Goal: Communication & Community: Ask a question

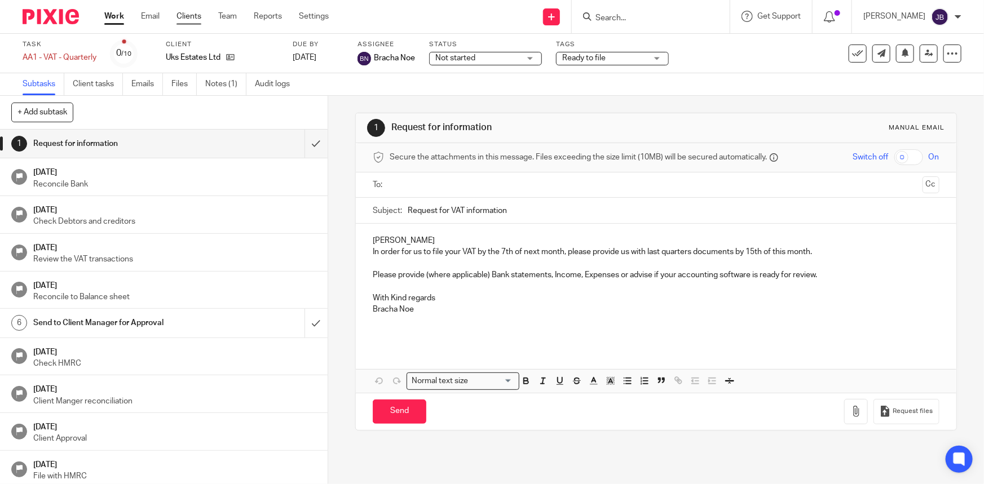
click at [197, 16] on link "Clients" at bounding box center [189, 16] width 25 height 11
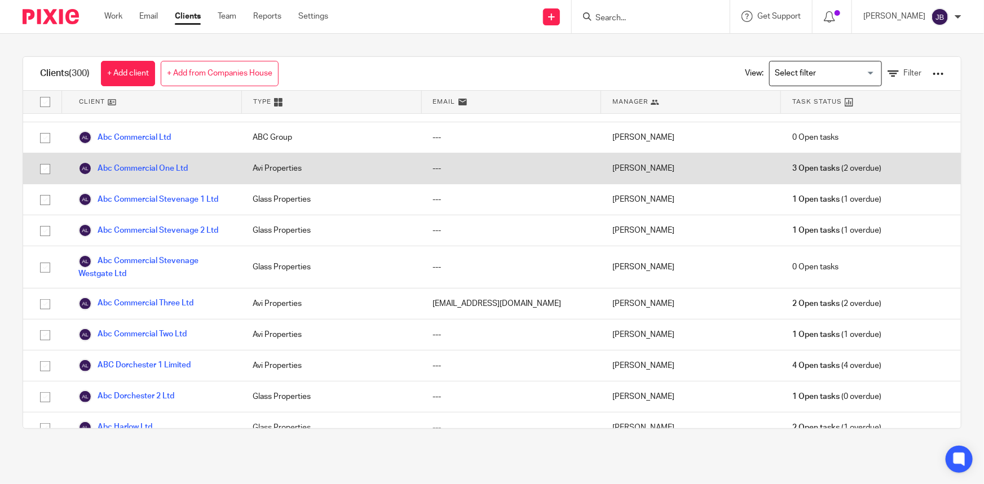
scroll to position [102, 0]
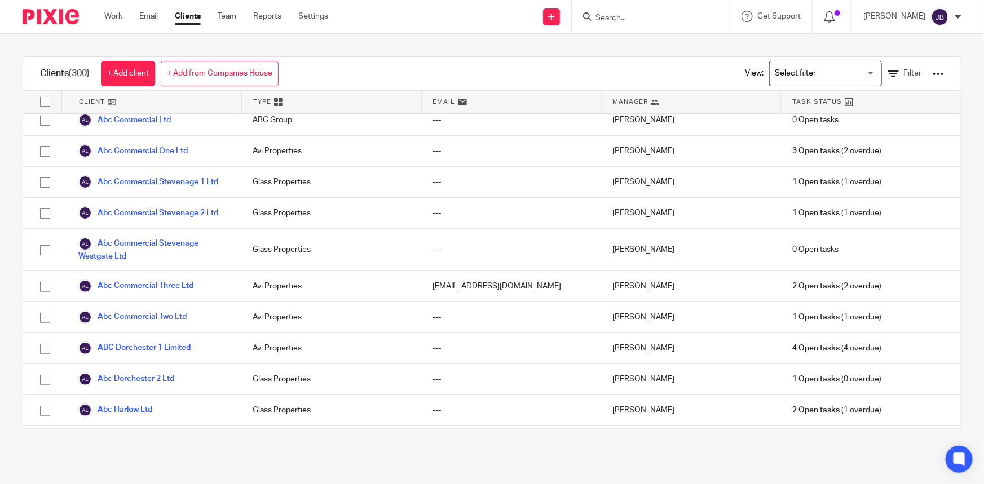
click at [637, 16] on input "Search" at bounding box center [645, 19] width 102 height 10
type input "renai"
click at [688, 36] on link at bounding box center [671, 44] width 158 height 17
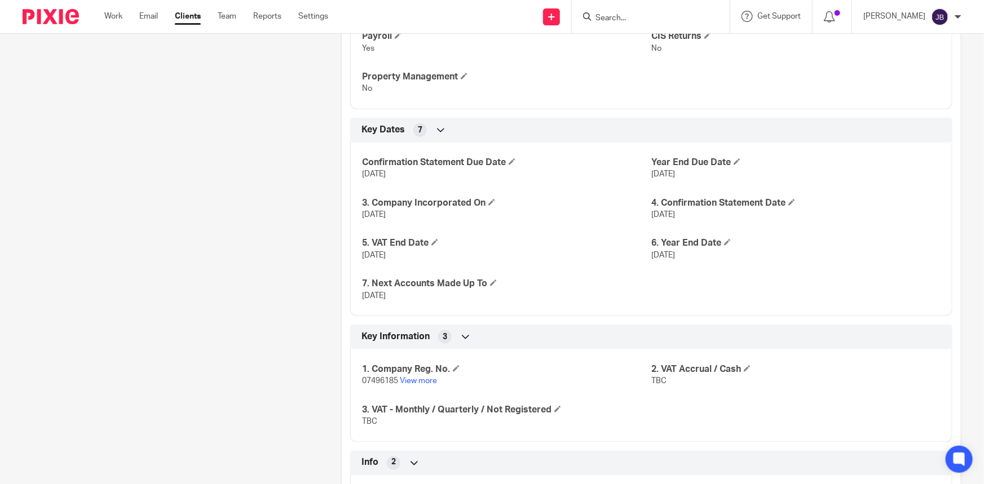
scroll to position [743, 0]
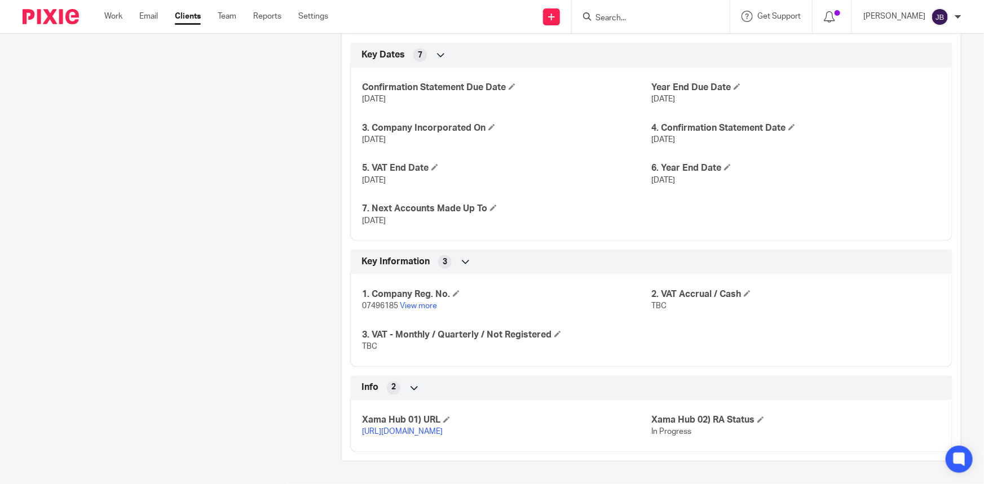
click at [443, 429] on link "https://platform.xamatech.com/portal/crm/clients/9d664e50-6df8-11f0-8c8c-43eabe…" at bounding box center [402, 433] width 81 height 8
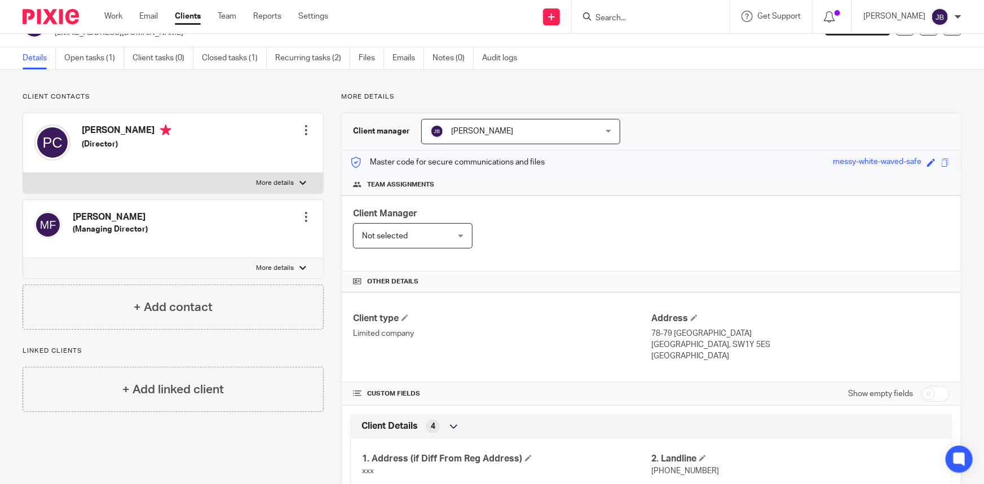
scroll to position [0, 0]
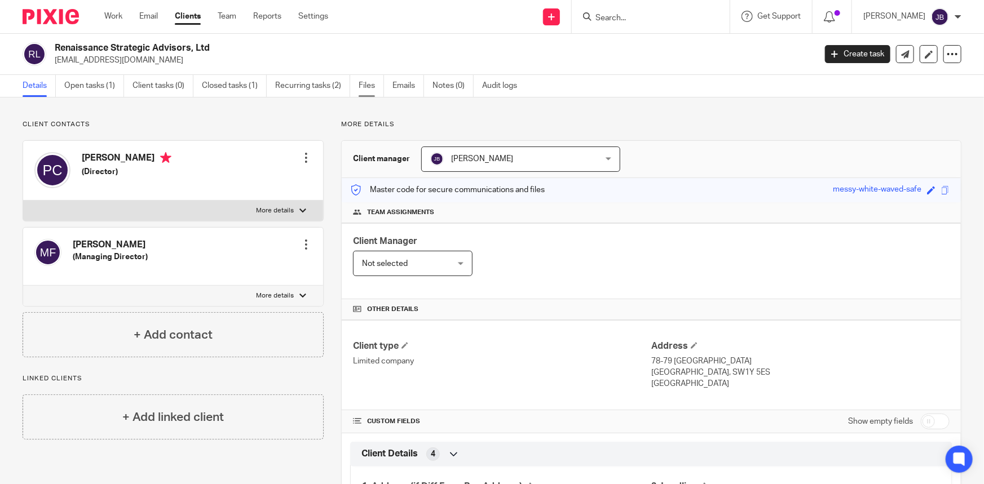
click at [373, 86] on link "Files" at bounding box center [371, 86] width 25 height 22
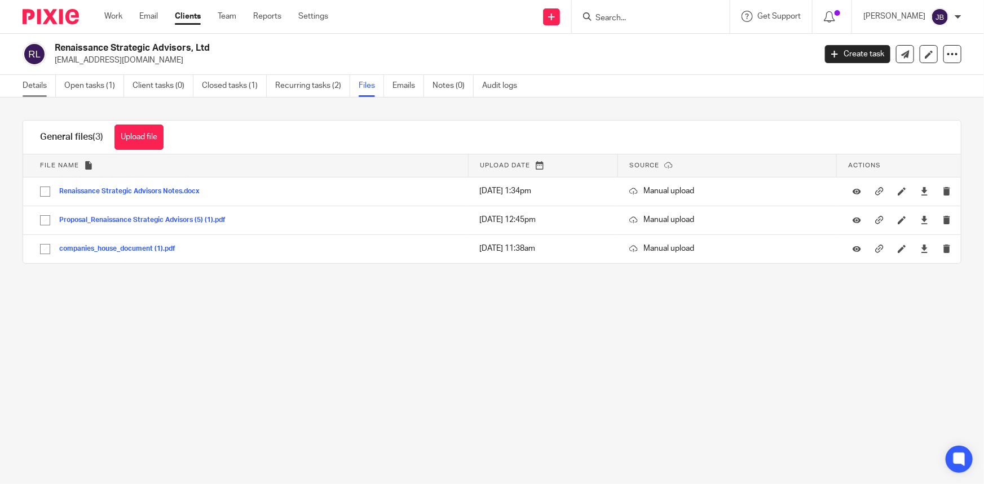
click at [39, 85] on link "Details" at bounding box center [39, 86] width 33 height 22
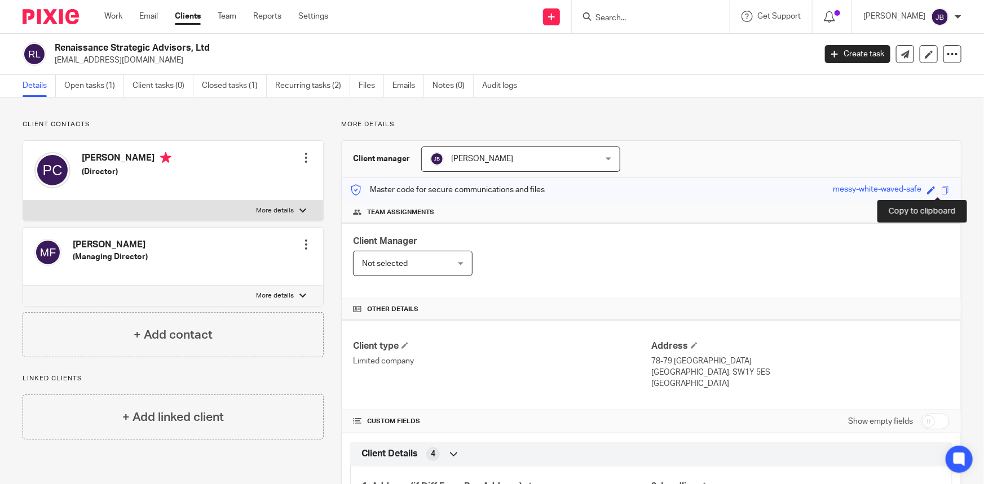
click at [941, 192] on span at bounding box center [945, 190] width 8 height 8
click at [360, 90] on link "Files" at bounding box center [371, 86] width 25 height 22
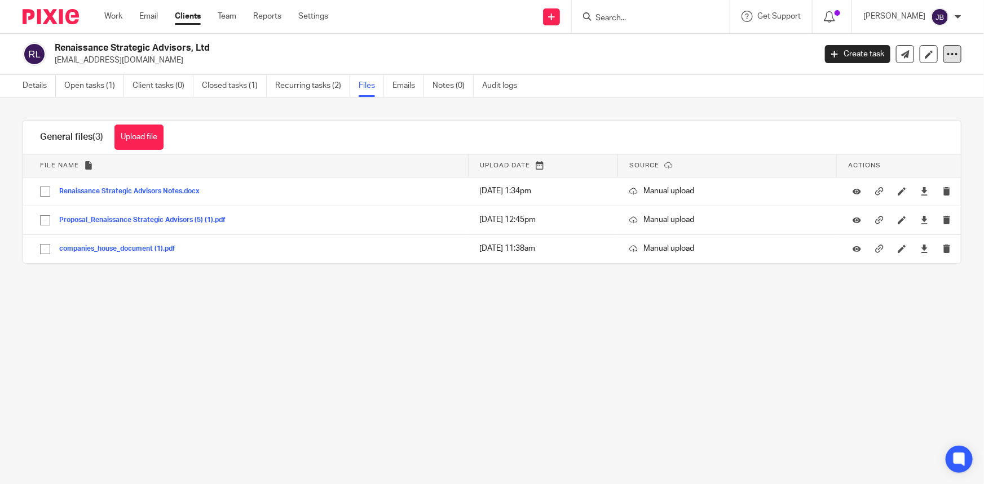
click at [947, 56] on icon at bounding box center [952, 53] width 11 height 11
click at [533, 103] on div "Upload file Drag & Drop your files, or click here Files uploading... General fi…" at bounding box center [492, 206] width 984 height 217
click at [34, 83] on link "Details" at bounding box center [39, 86] width 33 height 22
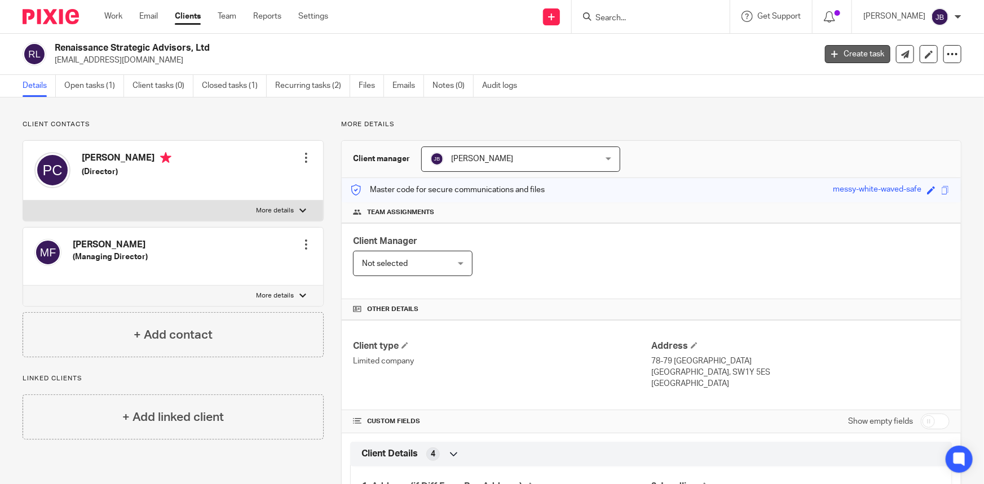
click at [844, 56] on link "Create task" at bounding box center [857, 54] width 65 height 18
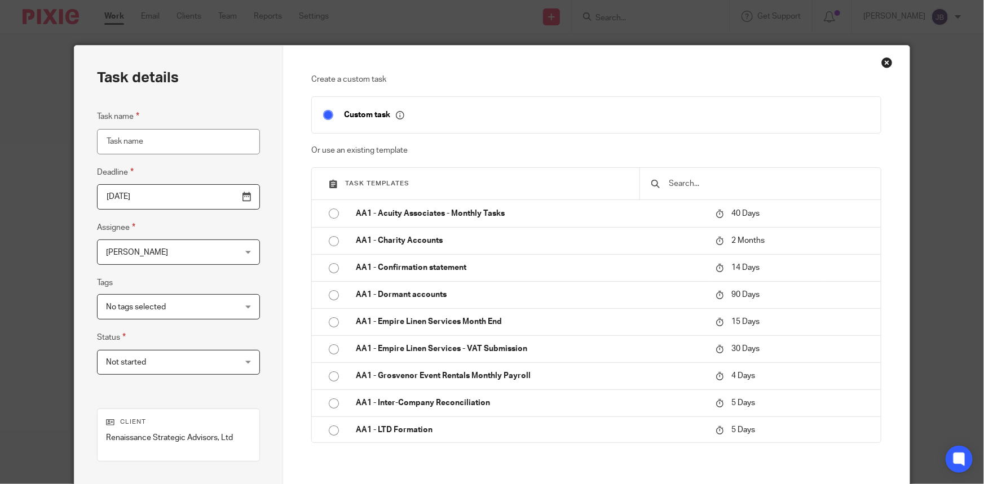
click at [884, 64] on div "Close this dialog window" at bounding box center [886, 62] width 11 height 11
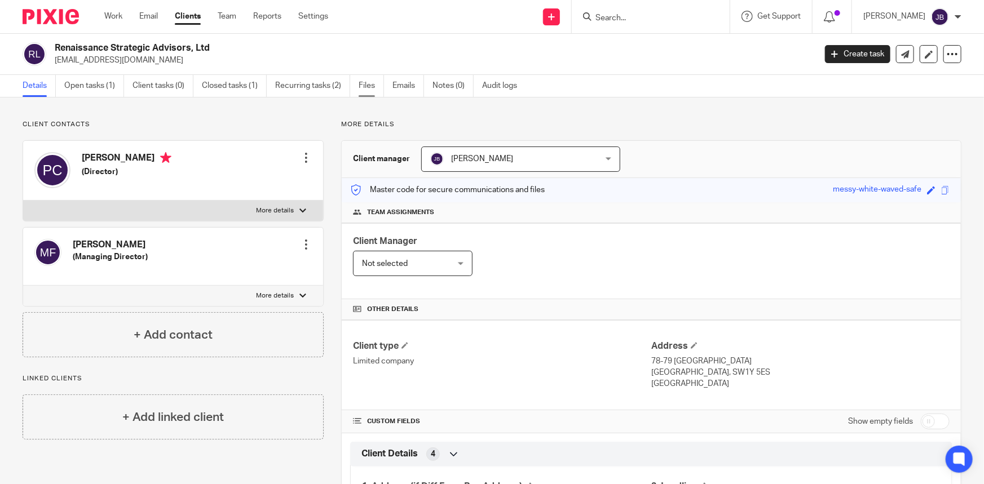
click at [367, 89] on link "Files" at bounding box center [371, 86] width 25 height 22
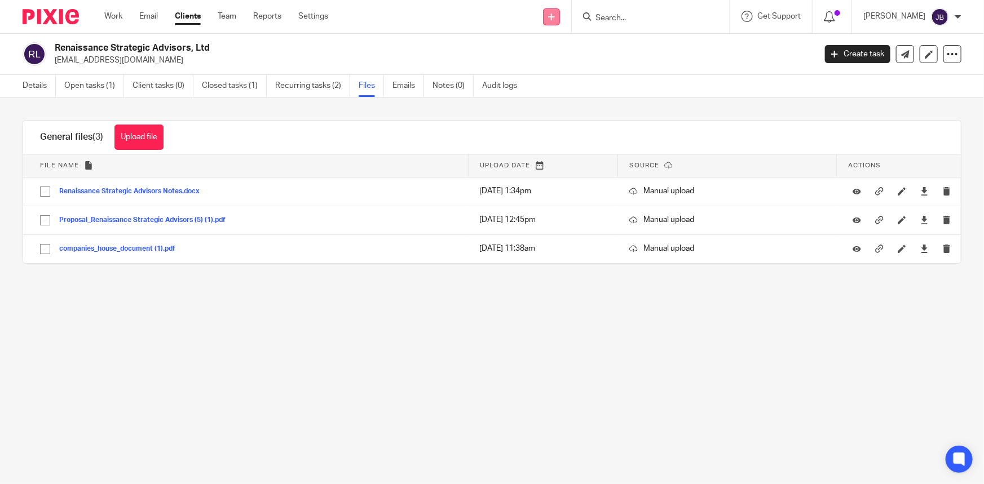
click at [555, 18] on icon at bounding box center [551, 17] width 7 height 7
click at [460, 328] on main "Renaissance Strategic Advisors, Ltd mformosa@rsadvisors.com Create task Update …" at bounding box center [492, 242] width 984 height 484
click at [896, 60] on link at bounding box center [905, 54] width 18 height 18
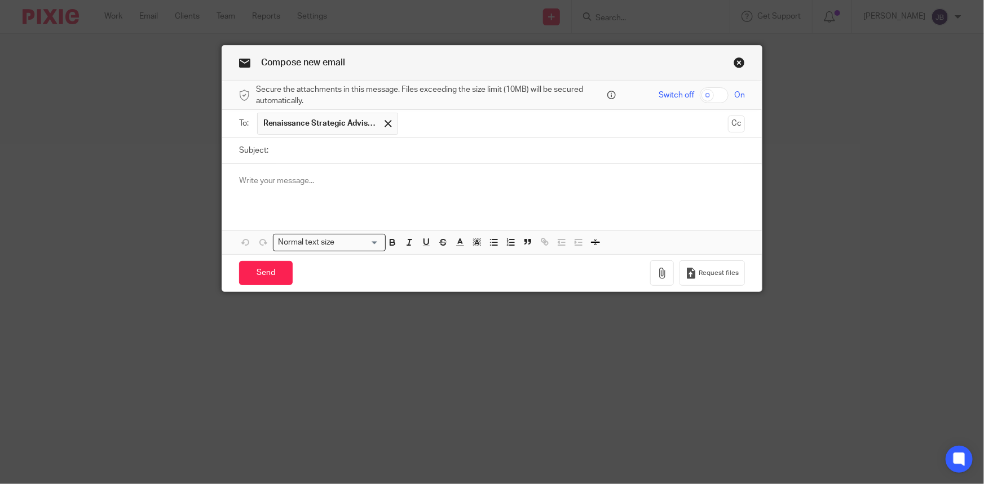
click at [703, 96] on input "checkbox" at bounding box center [714, 95] width 29 height 16
checkbox input "true"
click at [317, 155] on input "Subject:" at bounding box center [509, 150] width 471 height 25
click at [332, 124] on span "Renaissance Strategic Advisors, Ltd" at bounding box center [319, 123] width 113 height 11
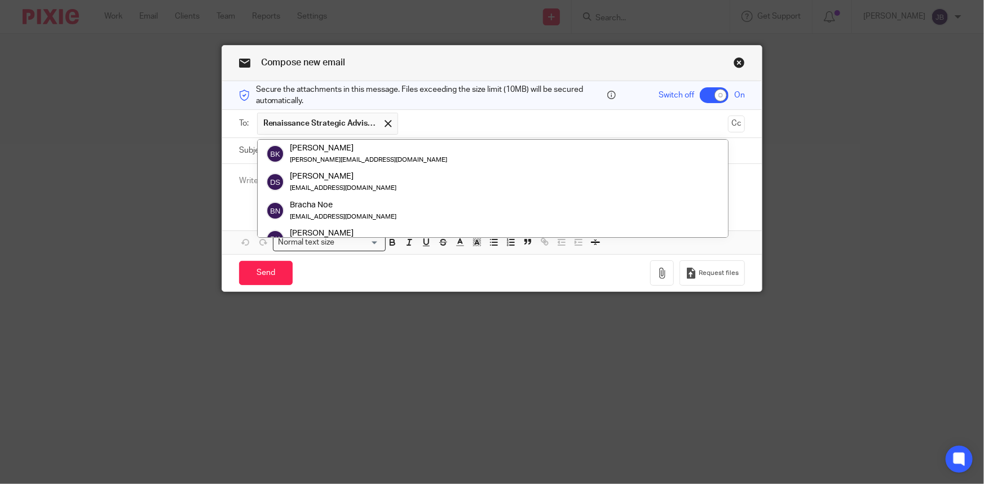
click at [444, 120] on input "text" at bounding box center [564, 124] width 320 height 22
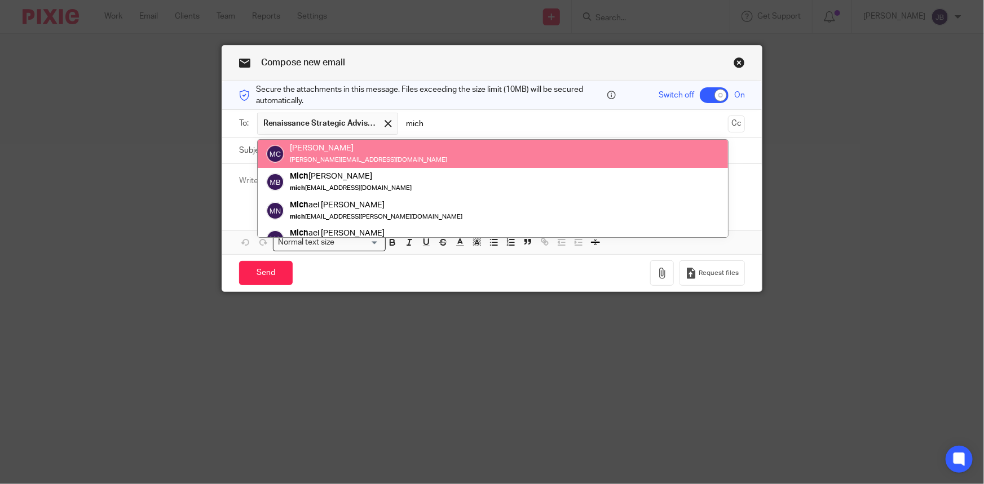
type input "mich"
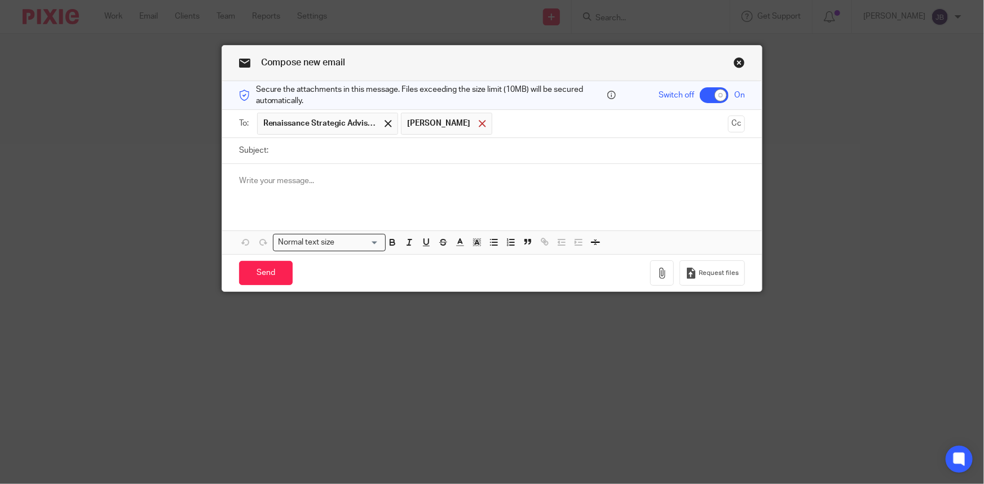
click at [478, 119] on div at bounding box center [482, 124] width 13 height 17
click at [478, 119] on input "text" at bounding box center [564, 124] width 320 height 22
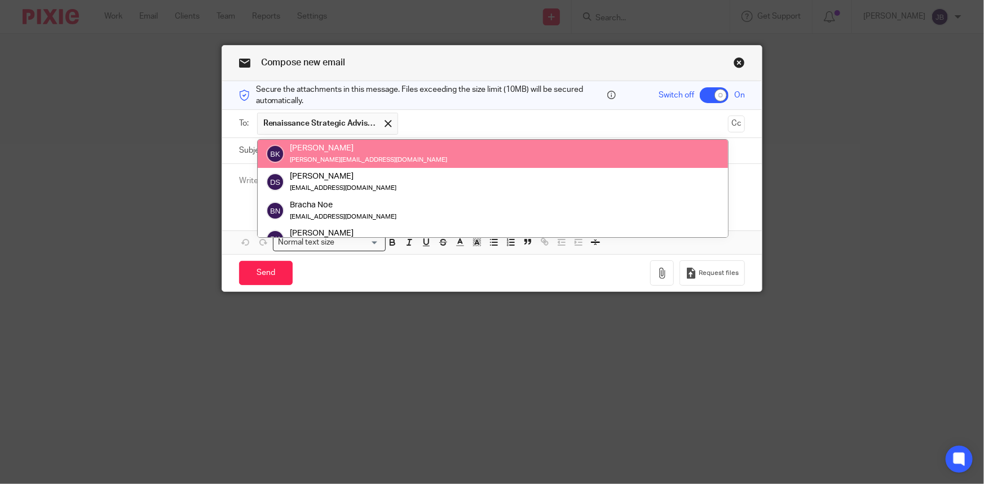
paste input ""Michael Formosa" <mformosa@rsadvisors.com>"
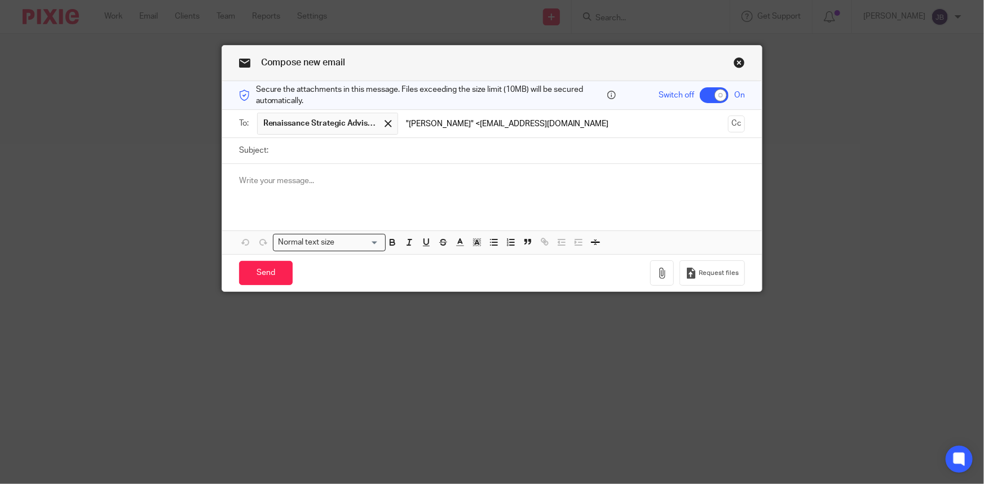
click at [475, 125] on input ""Michael Formosa" <mformosa@rsadvisors.com" at bounding box center [564, 124] width 320 height 22
type input "[EMAIL_ADDRESS][DOMAIN_NAME]"
click at [386, 125] on span at bounding box center [388, 123] width 7 height 7
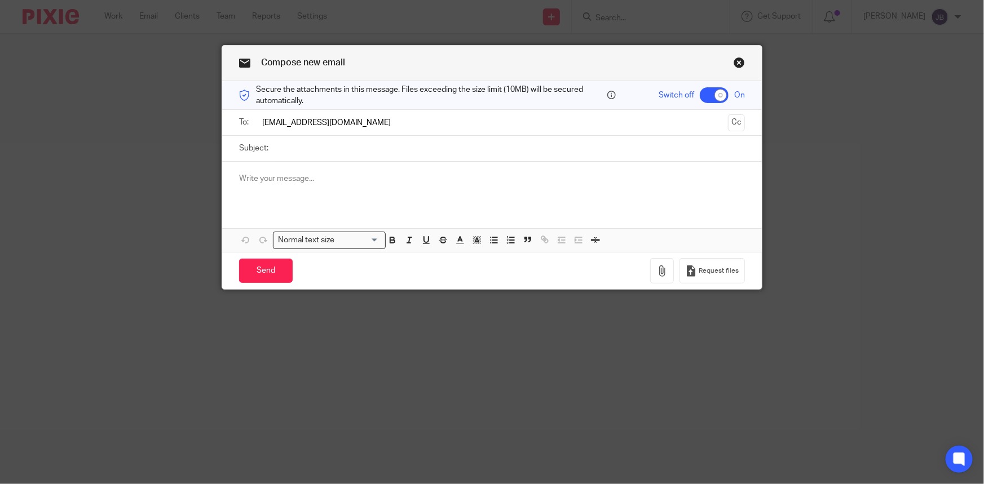
click at [306, 147] on input "Subject:" at bounding box center [509, 148] width 471 height 25
type input "Bank statements"
click at [283, 186] on div at bounding box center [492, 184] width 540 height 44
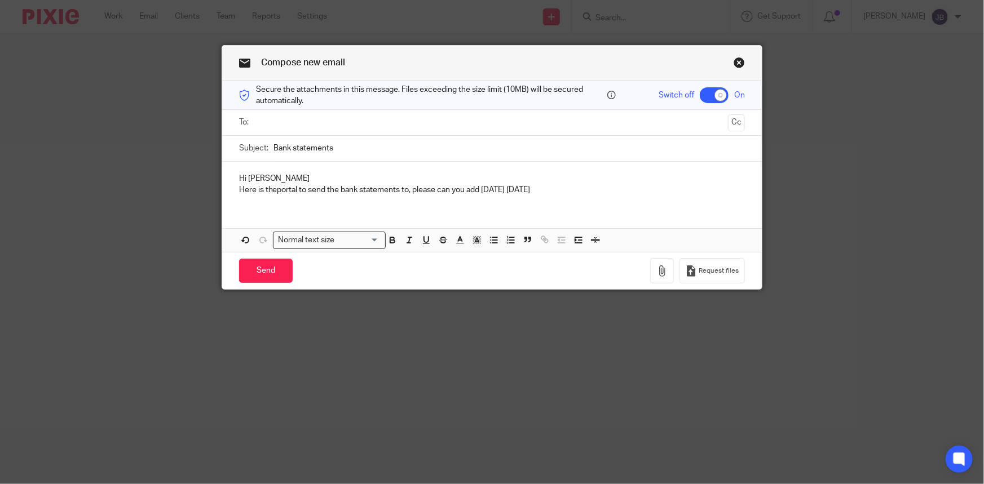
click at [272, 188] on p "Here is theportal to send the bank statements to, please can you add 1st June 1…" at bounding box center [492, 189] width 506 height 11
click at [271, 191] on p "Here is theportal to send the bank statements to, please can you add 1st June 1…" at bounding box center [492, 189] width 506 height 11
click at [571, 189] on p "Here is the portal to send the bank statements to, please can you add 1st June …" at bounding box center [492, 189] width 506 height 11
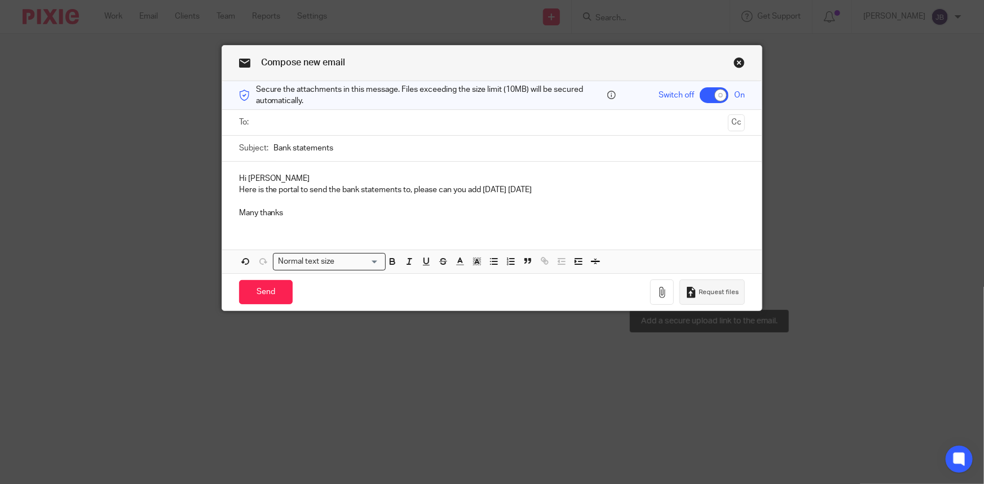
click at [718, 288] on span "Request files" at bounding box center [719, 292] width 40 height 9
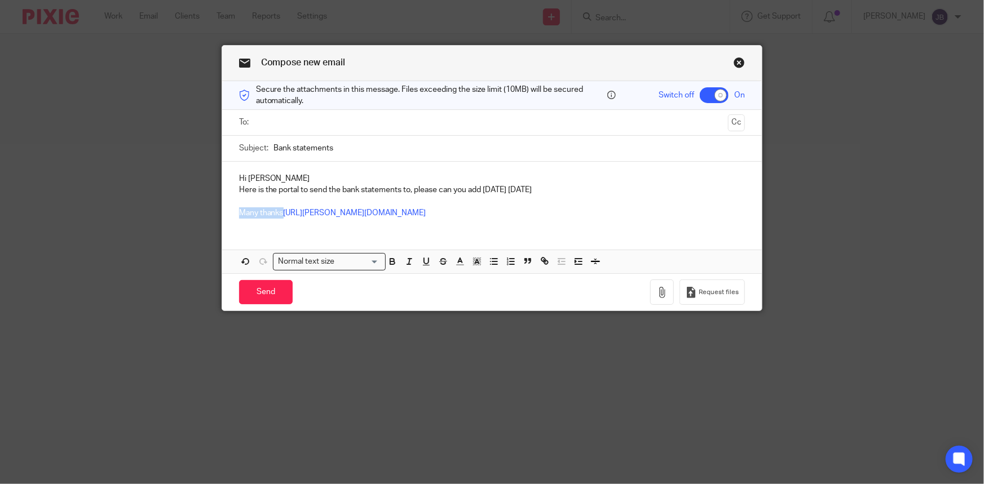
drag, startPoint x: 280, startPoint y: 212, endPoint x: 228, endPoint y: 208, distance: 52.1
click at [228, 208] on div "Hi Mike Here is the portal to send the bank statements to, please can you add 1…" at bounding box center [492, 194] width 540 height 65
click at [507, 213] on p "https://jacobs-co.usepixie.net/u/cb30551a9cca550e62cfea9185c3feed" at bounding box center [492, 213] width 506 height 11
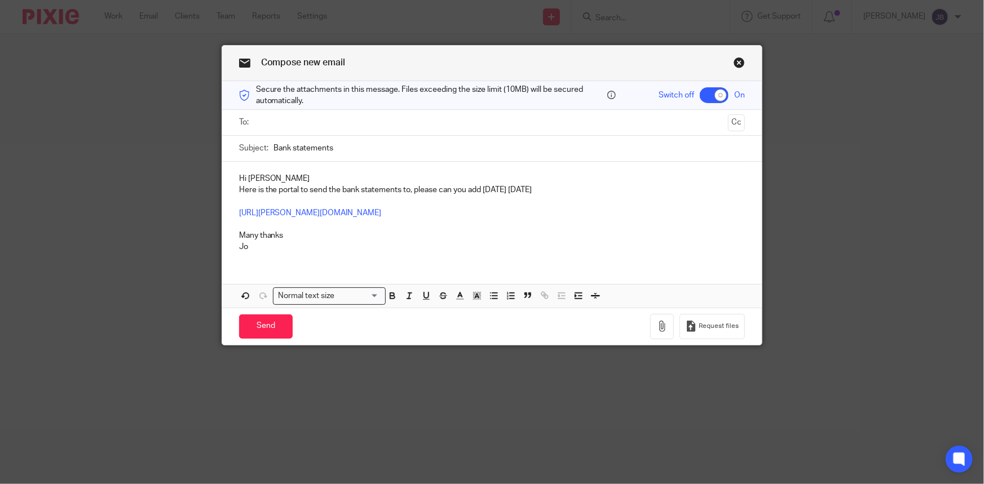
click at [300, 111] on div at bounding box center [492, 122] width 471 height 25
click at [302, 121] on input "text" at bounding box center [492, 122] width 464 height 13
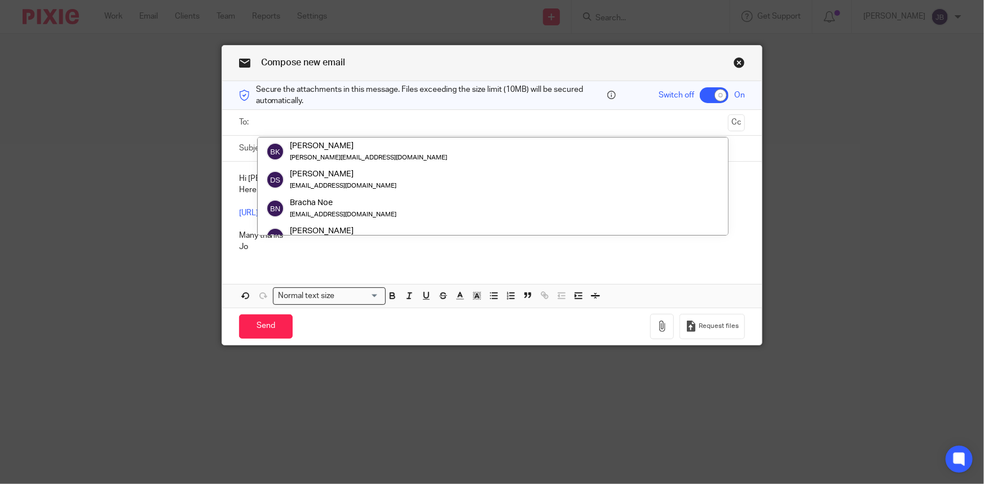
paste input ""Michael Formosa" <mformosa@rsadvisors.com>"
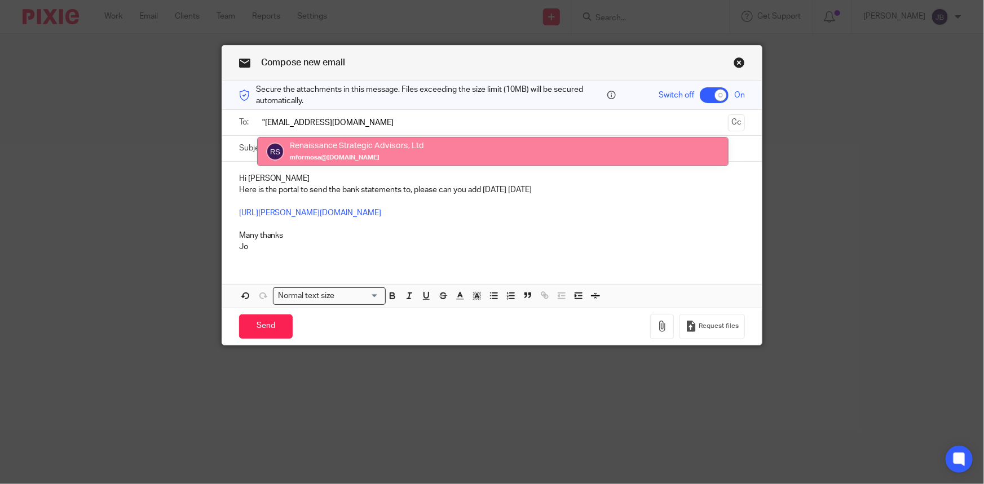
type input ""Mmformosa@rsadvisors.com"
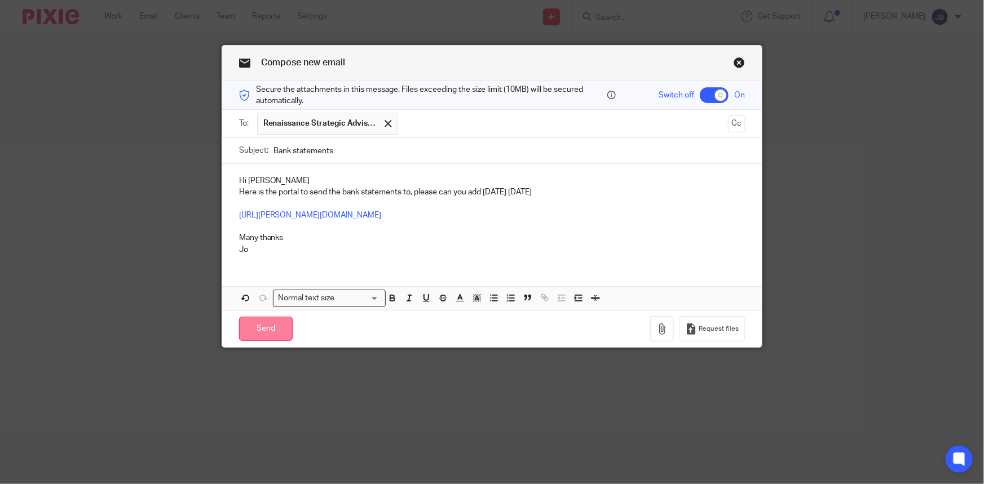
click at [255, 339] on input "Send" at bounding box center [266, 329] width 54 height 24
